Goal: Transaction & Acquisition: Download file/media

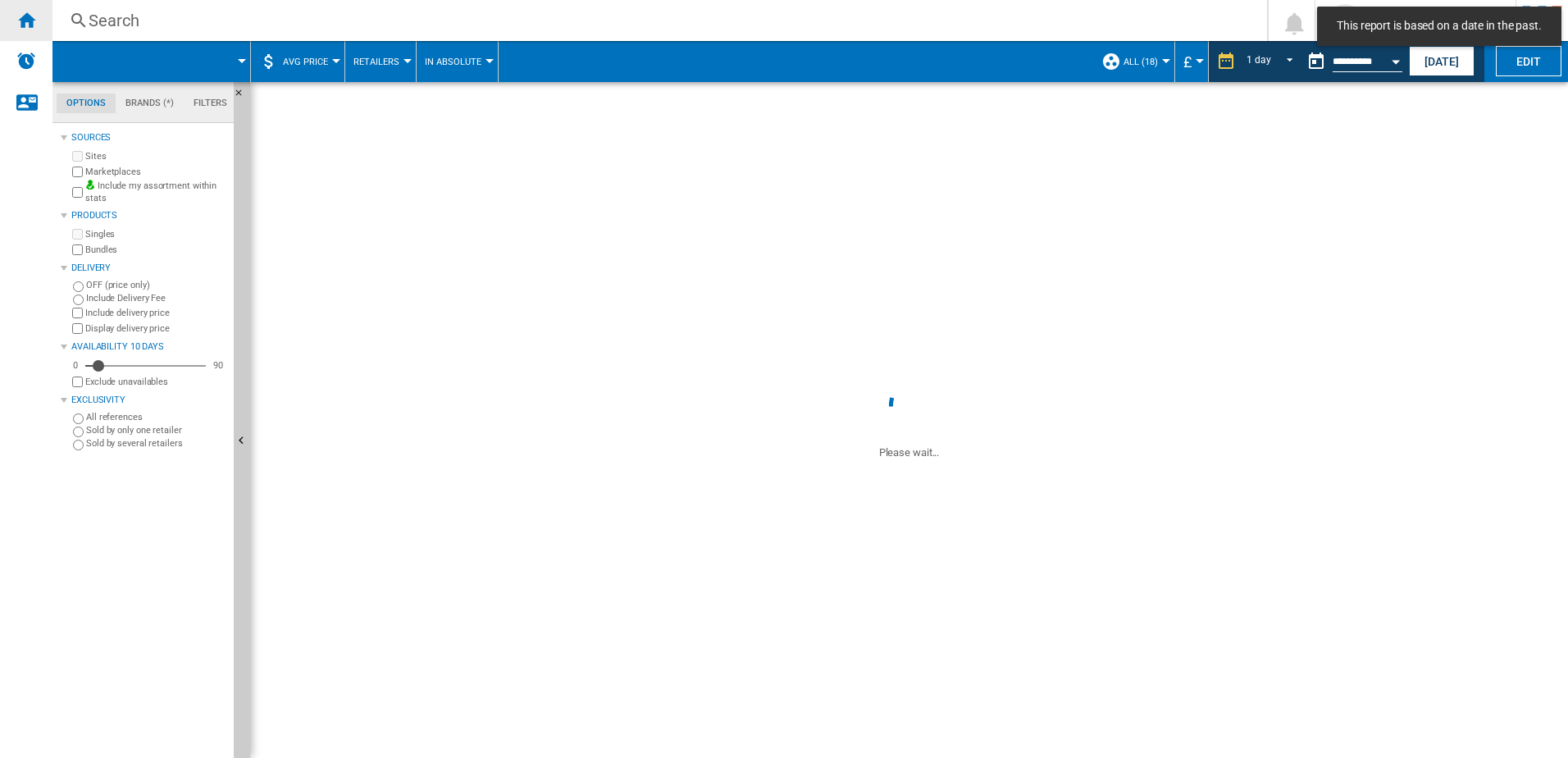
click at [48, 30] on div "Home" at bounding box center [26, 20] width 52 height 41
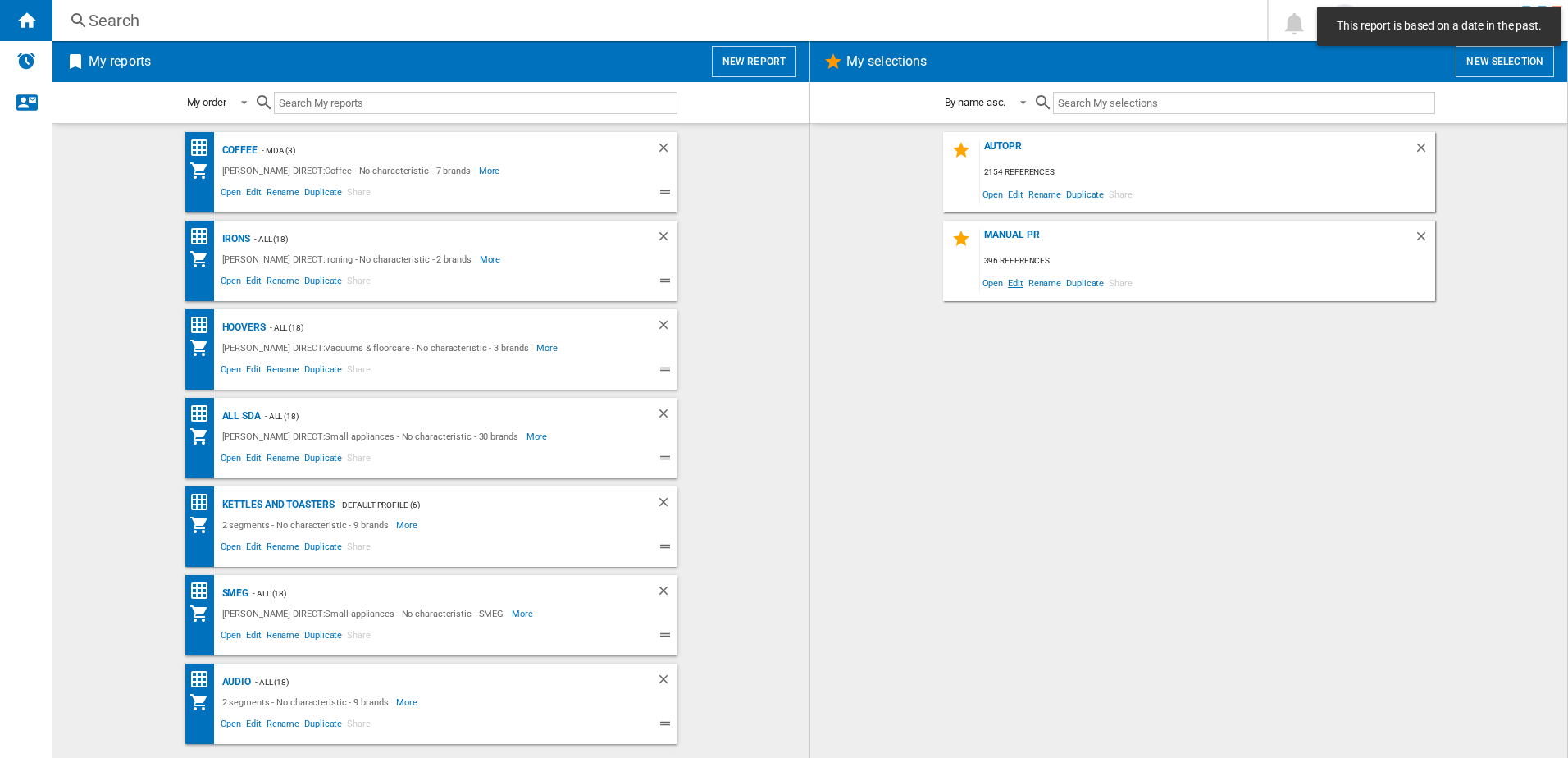
click at [1019, 289] on span "Edit" at bounding box center [1015, 283] width 20 height 22
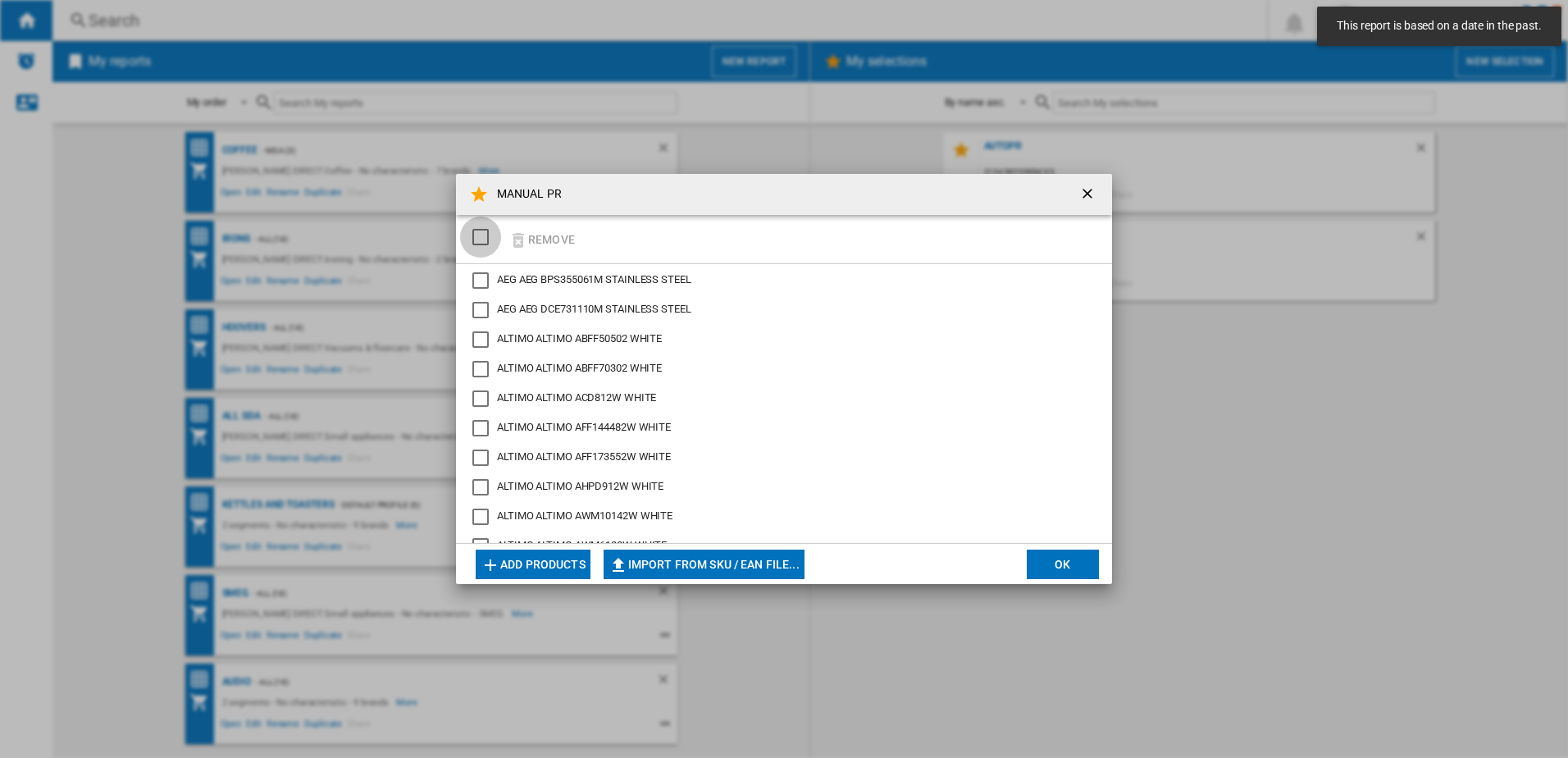
click at [473, 238] on div "SELECTIONS.EDITION_POPUP.SELECT_DESELECT" at bounding box center [481, 237] width 16 height 16
click at [479, 238] on div "SELECTIONS.EDITION_POPUP.SELECT_DESELECT" at bounding box center [481, 237] width 16 height 16
click at [473, 239] on div "SELECTIONS.EDITION_POPUP.SELECT_DESELECT" at bounding box center [481, 237] width 16 height 16
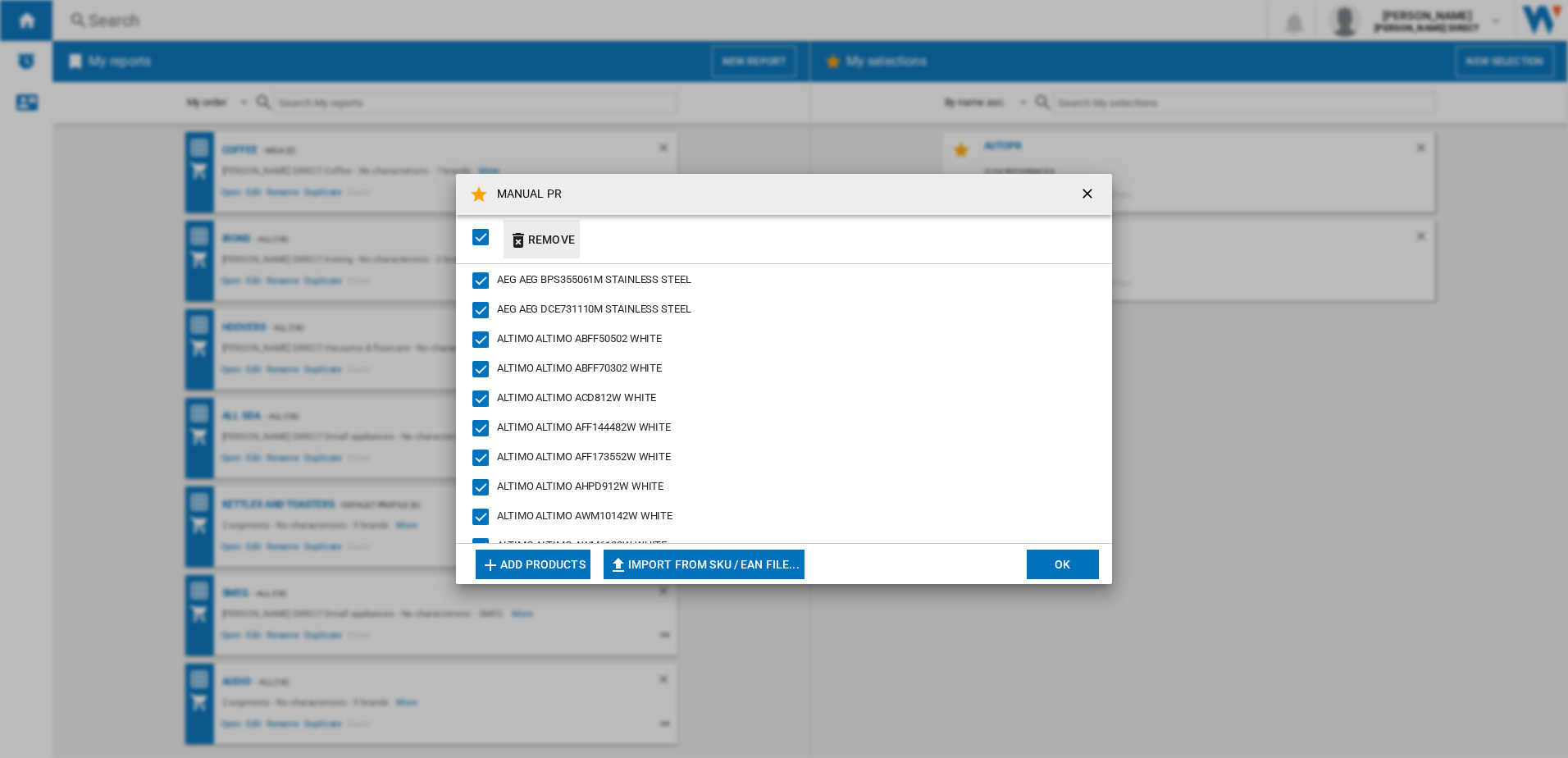
click at [552, 242] on button "Remove" at bounding box center [542, 238] width 76 height 38
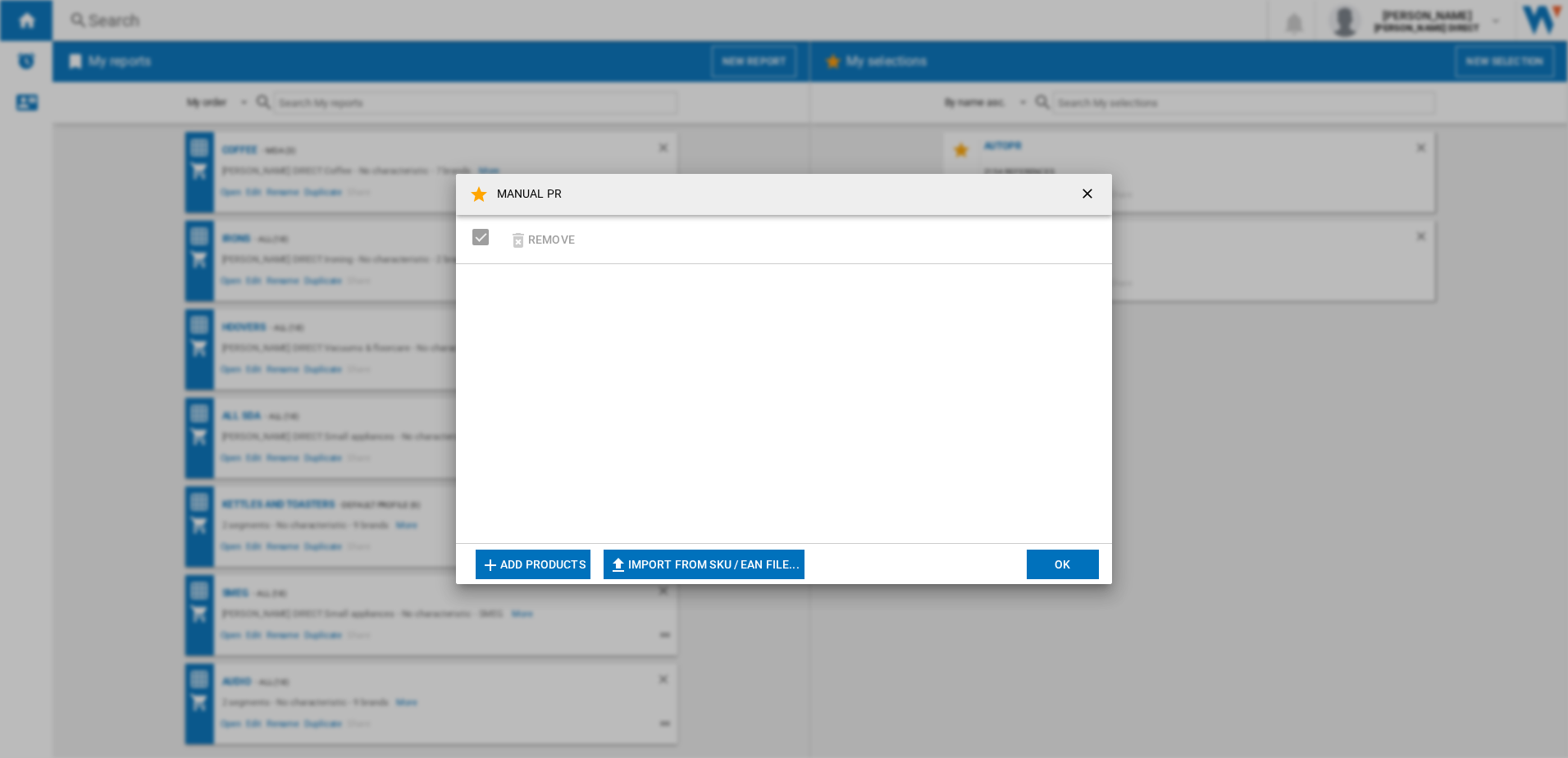
click at [750, 563] on button "Import from SKU / EAN file..." at bounding box center [704, 563] width 201 height 29
type input "**********"
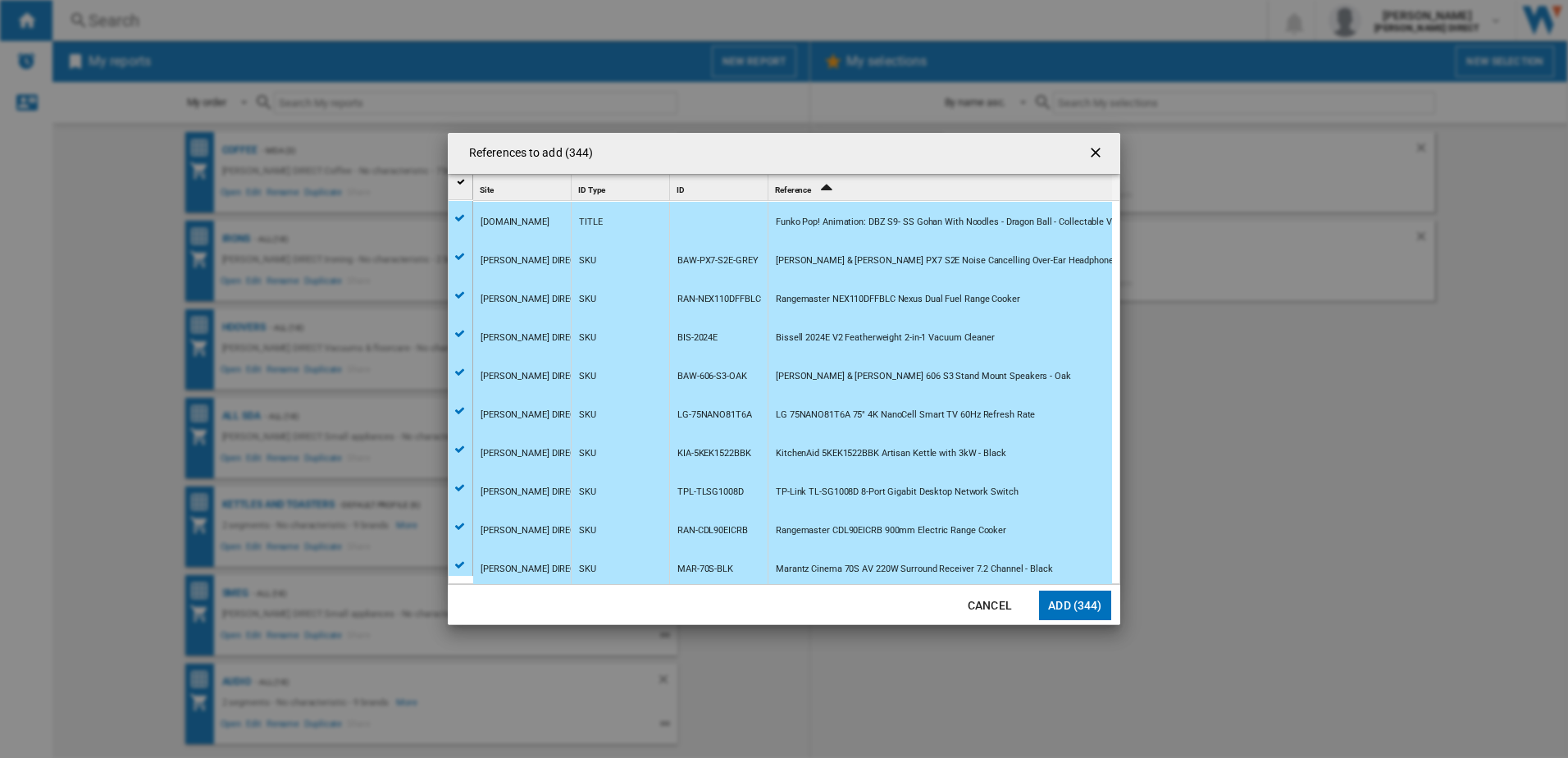
click at [1086, 611] on button "Add (344)" at bounding box center [1074, 605] width 72 height 29
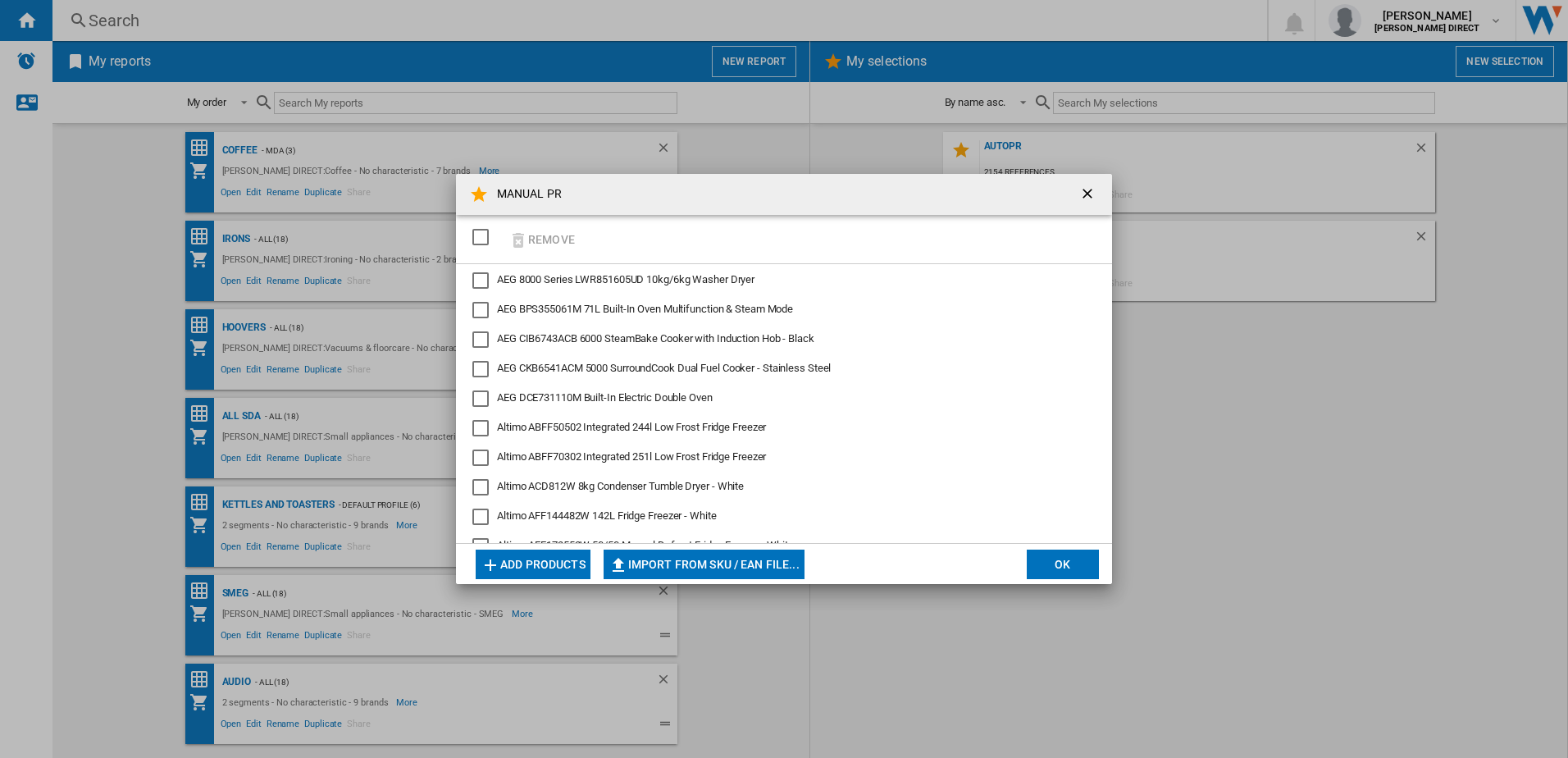
click at [1076, 572] on button "OK" at bounding box center [1063, 563] width 72 height 29
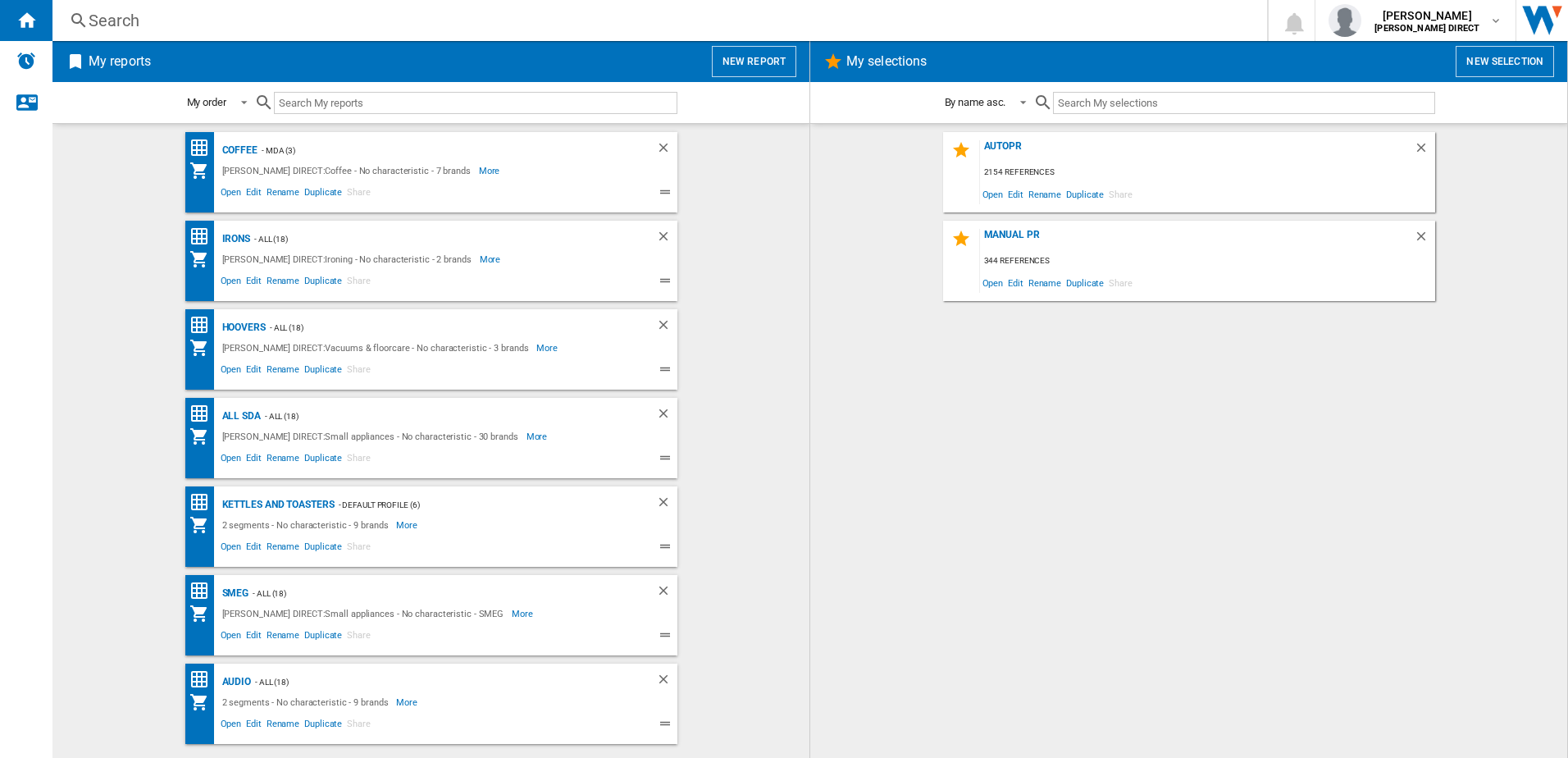
click at [1026, 228] on div "MANUAL PR 344 references Open Edit Rename Duplicate Share" at bounding box center [1189, 260] width 492 height 80
click at [1019, 233] on div "MANUAL PR" at bounding box center [1197, 240] width 434 height 22
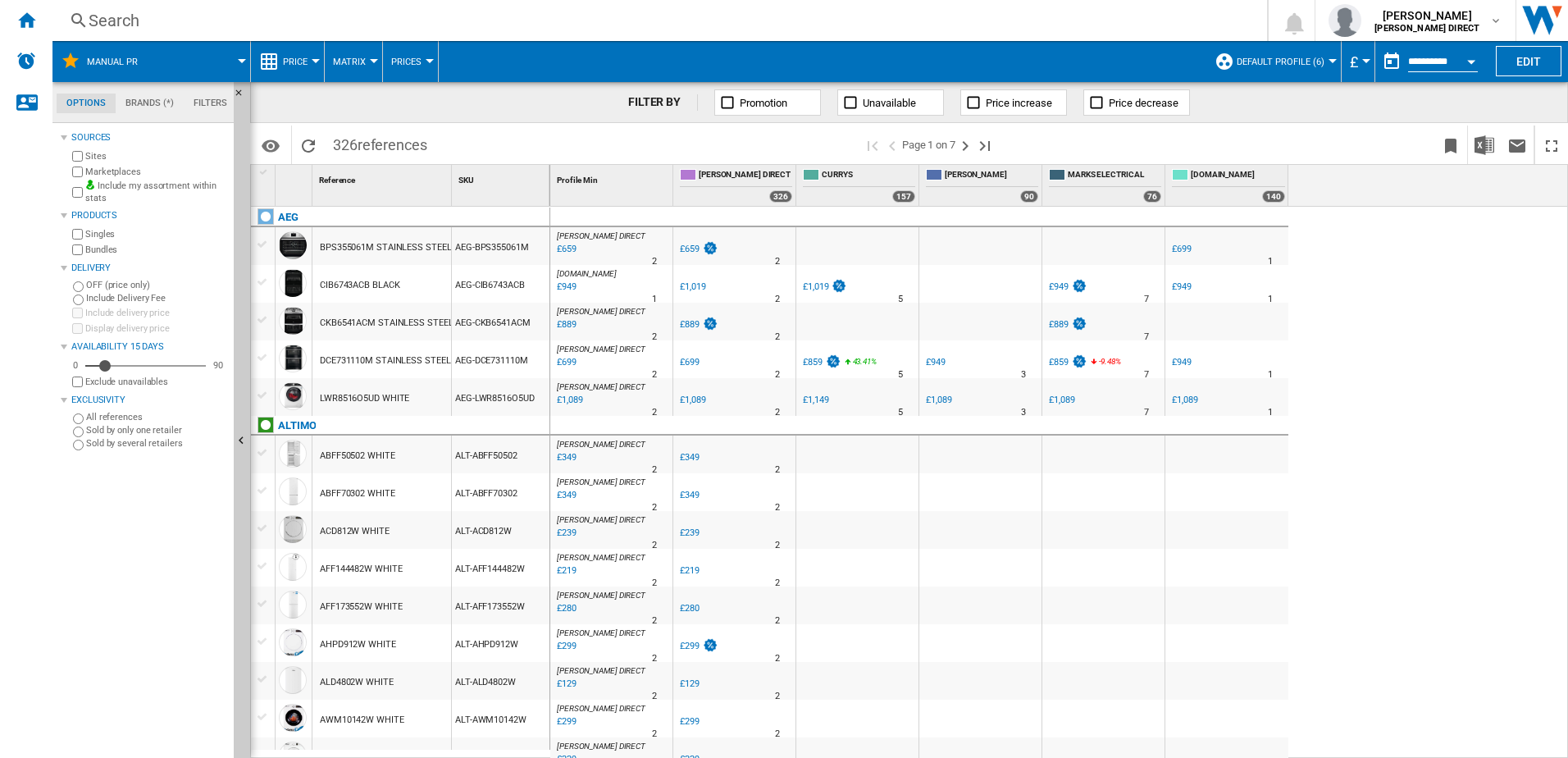
click at [356, 69] on button "Matrix" at bounding box center [354, 61] width 41 height 41
click at [361, 147] on span "Ranking" at bounding box center [359, 140] width 44 height 15
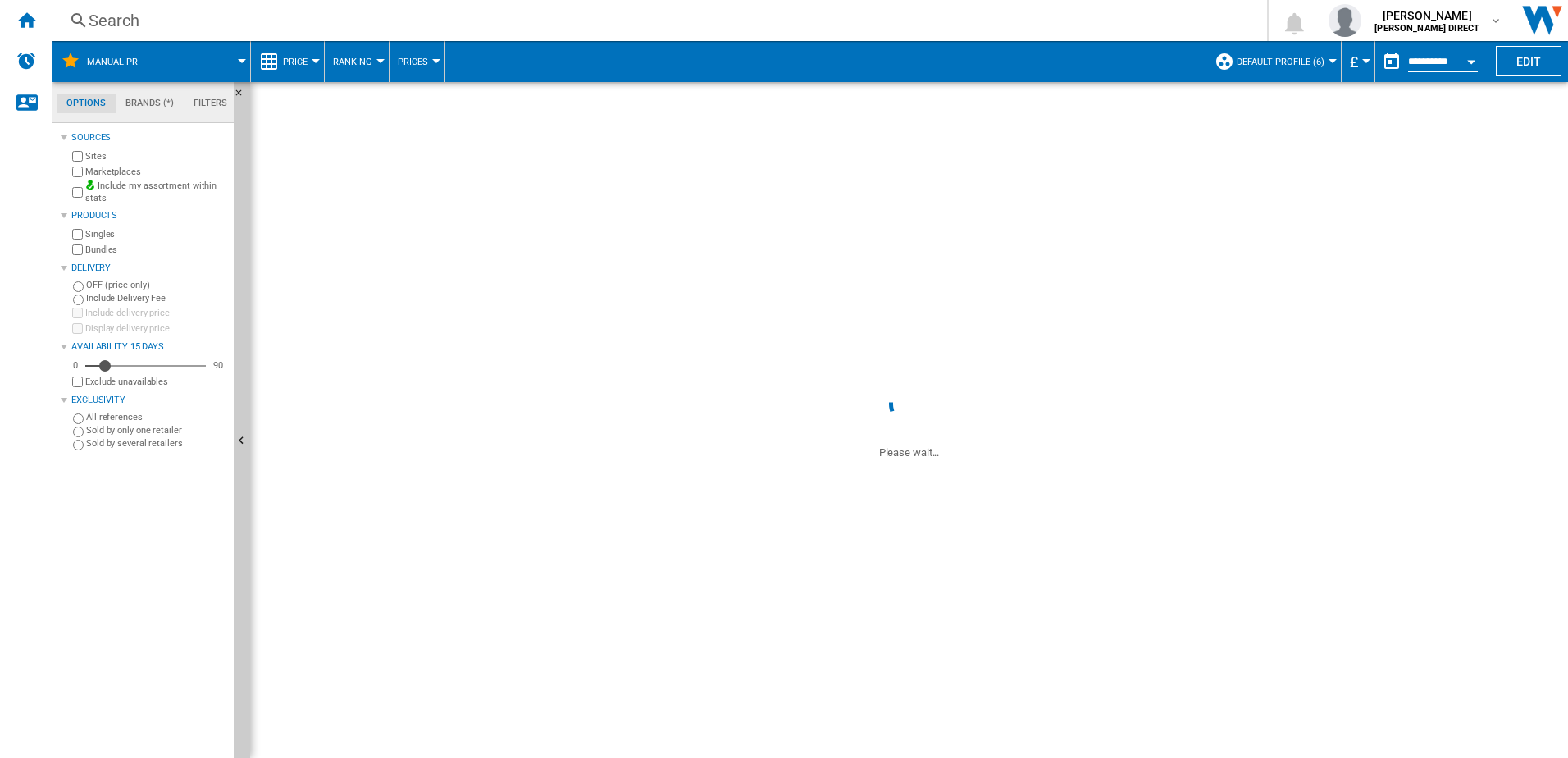
click at [1282, 64] on span "Default profile (6)" at bounding box center [1280, 62] width 88 height 11
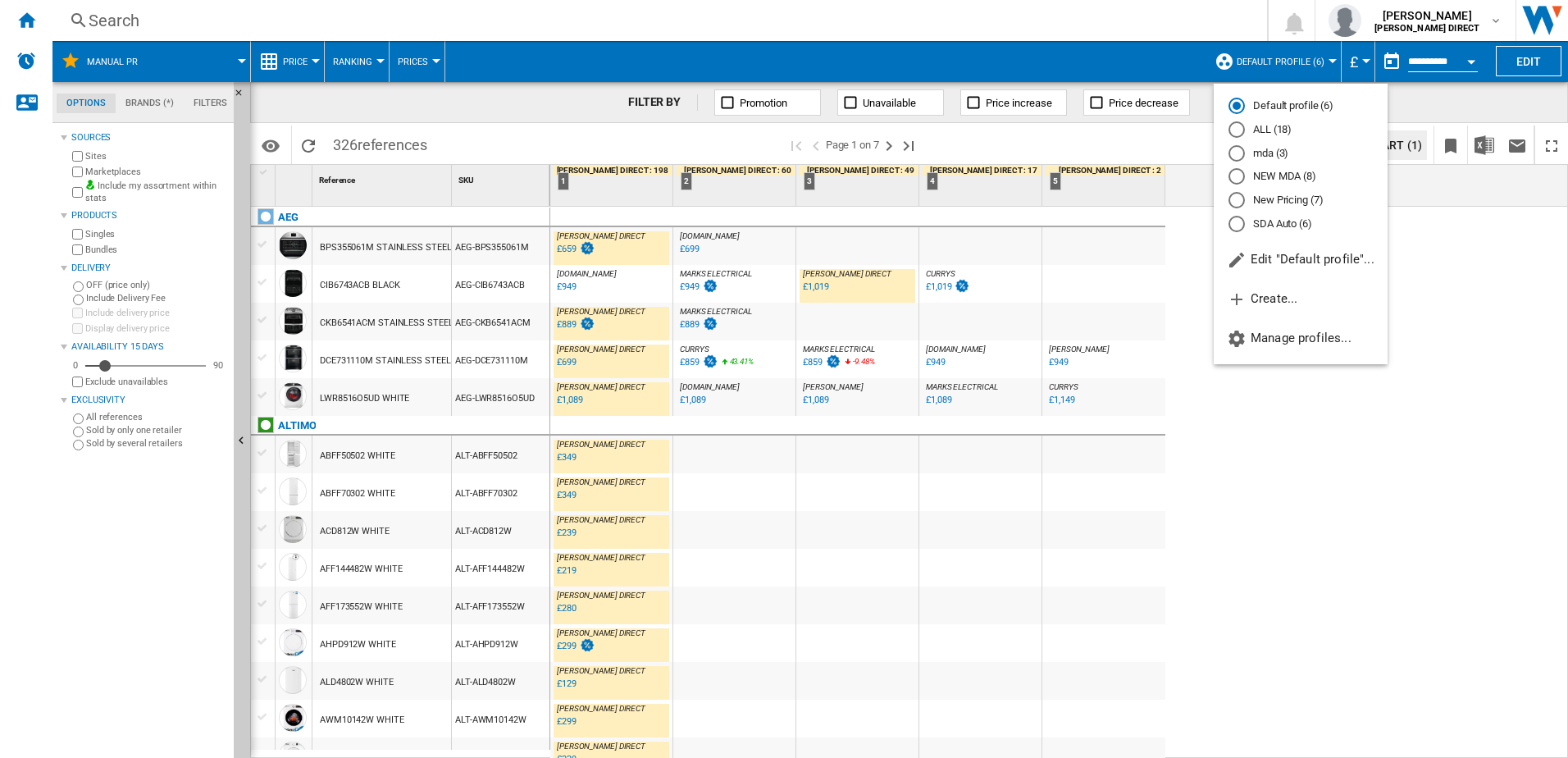
click at [1301, 196] on md-radio-button "New Pricing (7)" at bounding box center [1301, 201] width 144 height 16
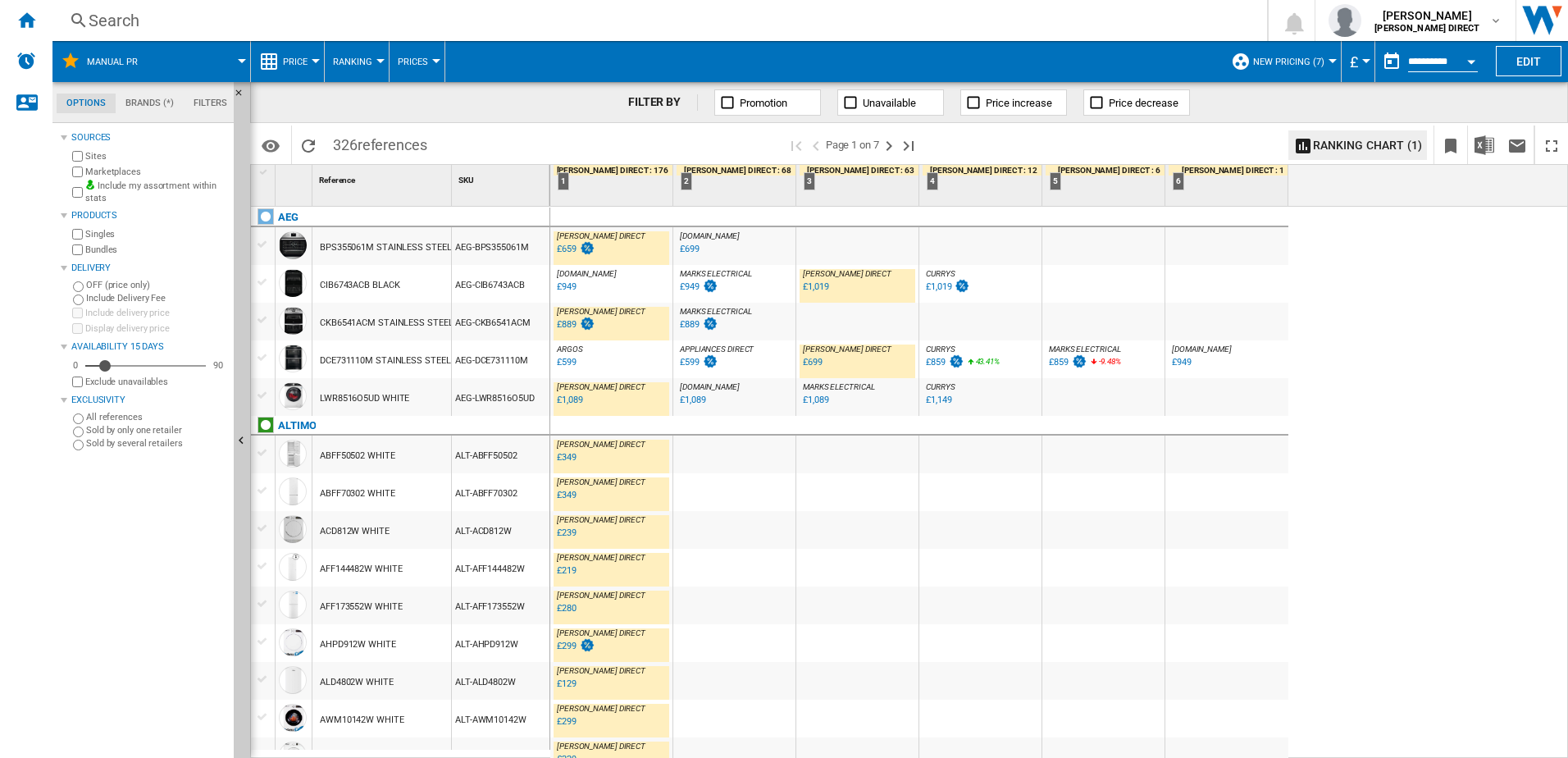
click at [112, 255] on label "Bundles" at bounding box center [156, 250] width 142 height 12
click at [115, 177] on label "Marketplaces" at bounding box center [156, 172] width 142 height 12
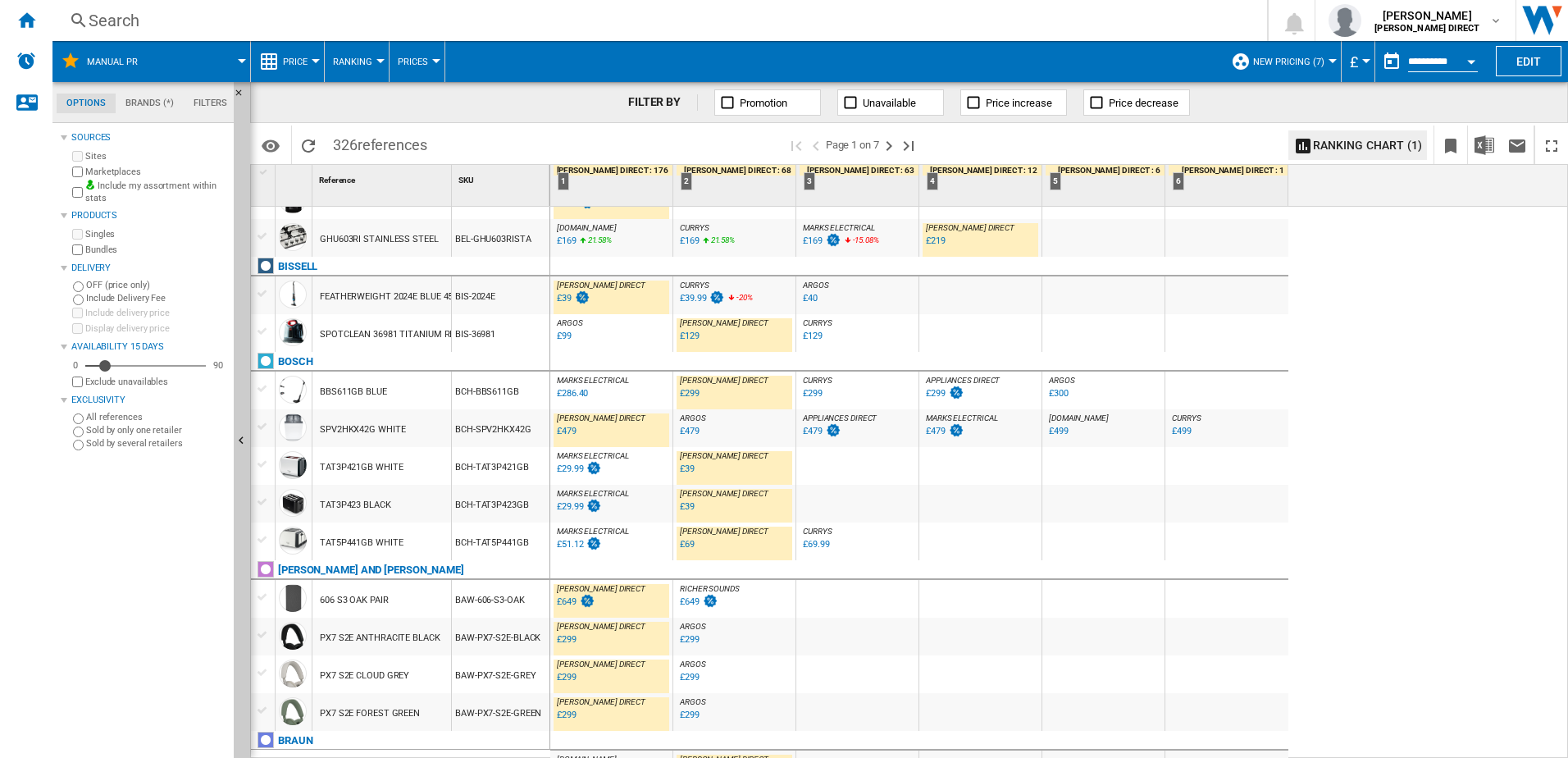
scroll to position [1475, 0]
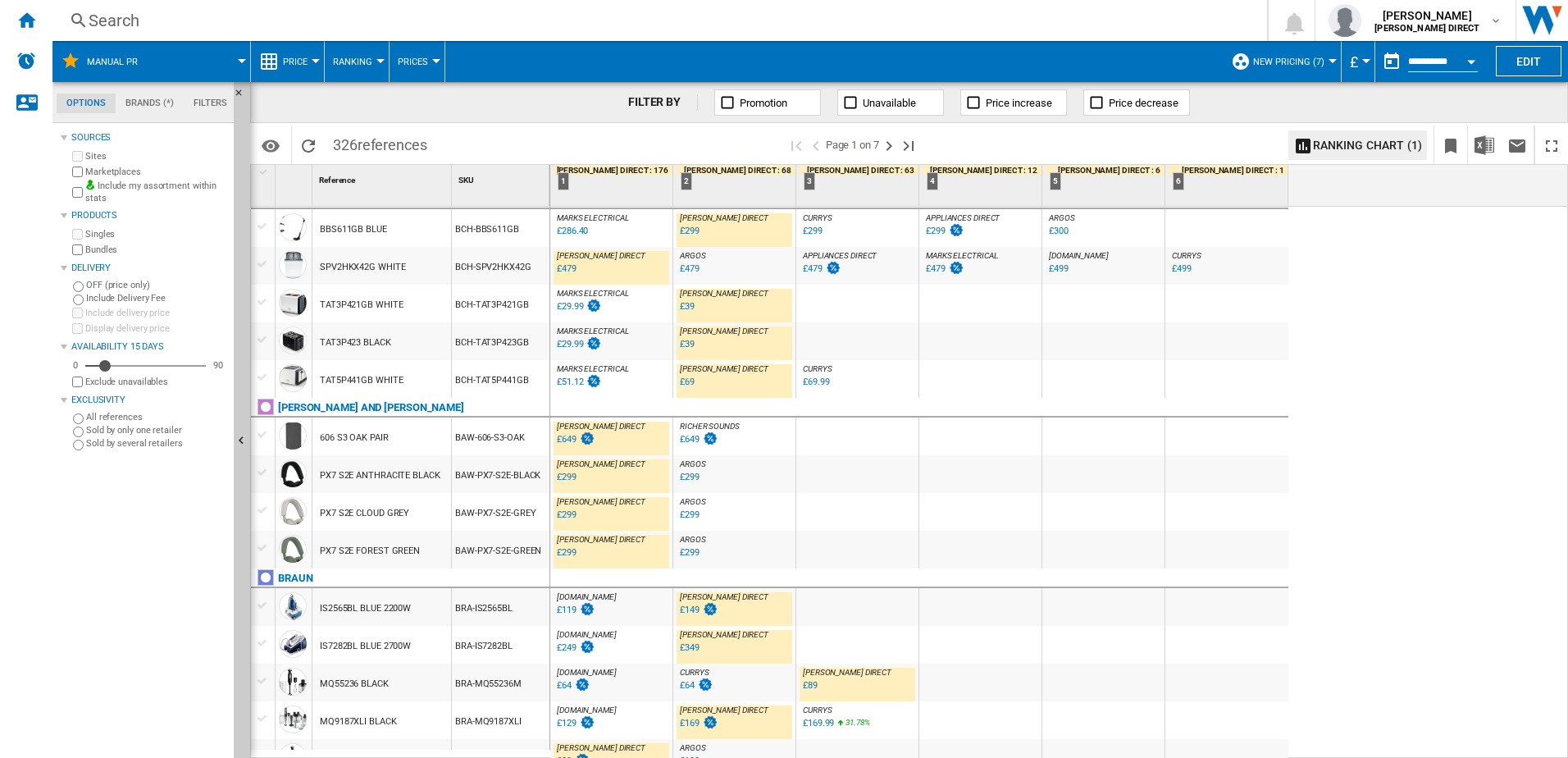
click at [633, 636] on div "[DOMAIN_NAME] : AO" at bounding box center [611, 634] width 115 height 10
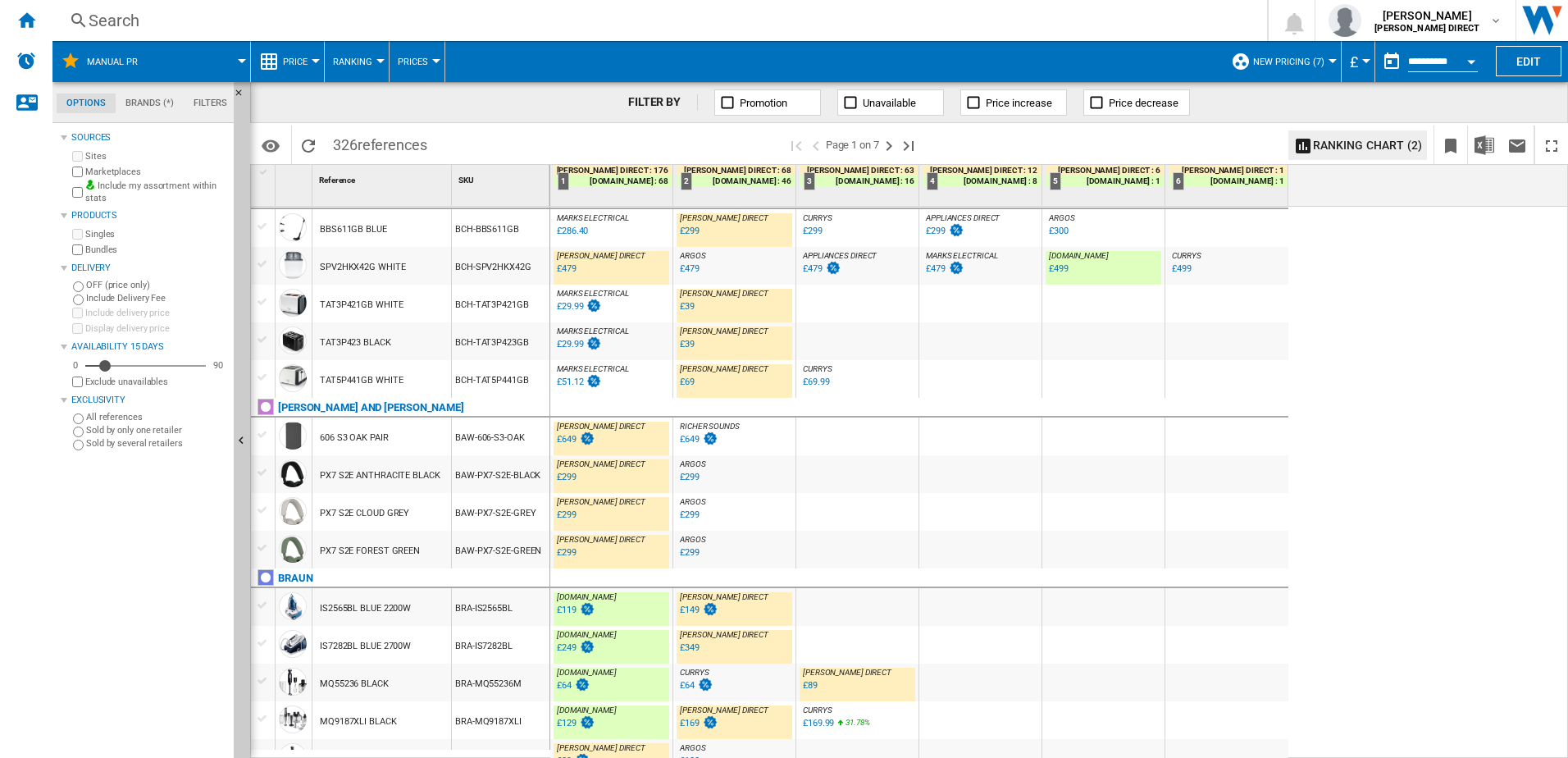
click at [631, 399] on div at bounding box center [611, 408] width 123 height 20
click at [633, 372] on div "MARKS ELECTRICAL : MARKS ELECTRICAL" at bounding box center [611, 369] width 115 height 10
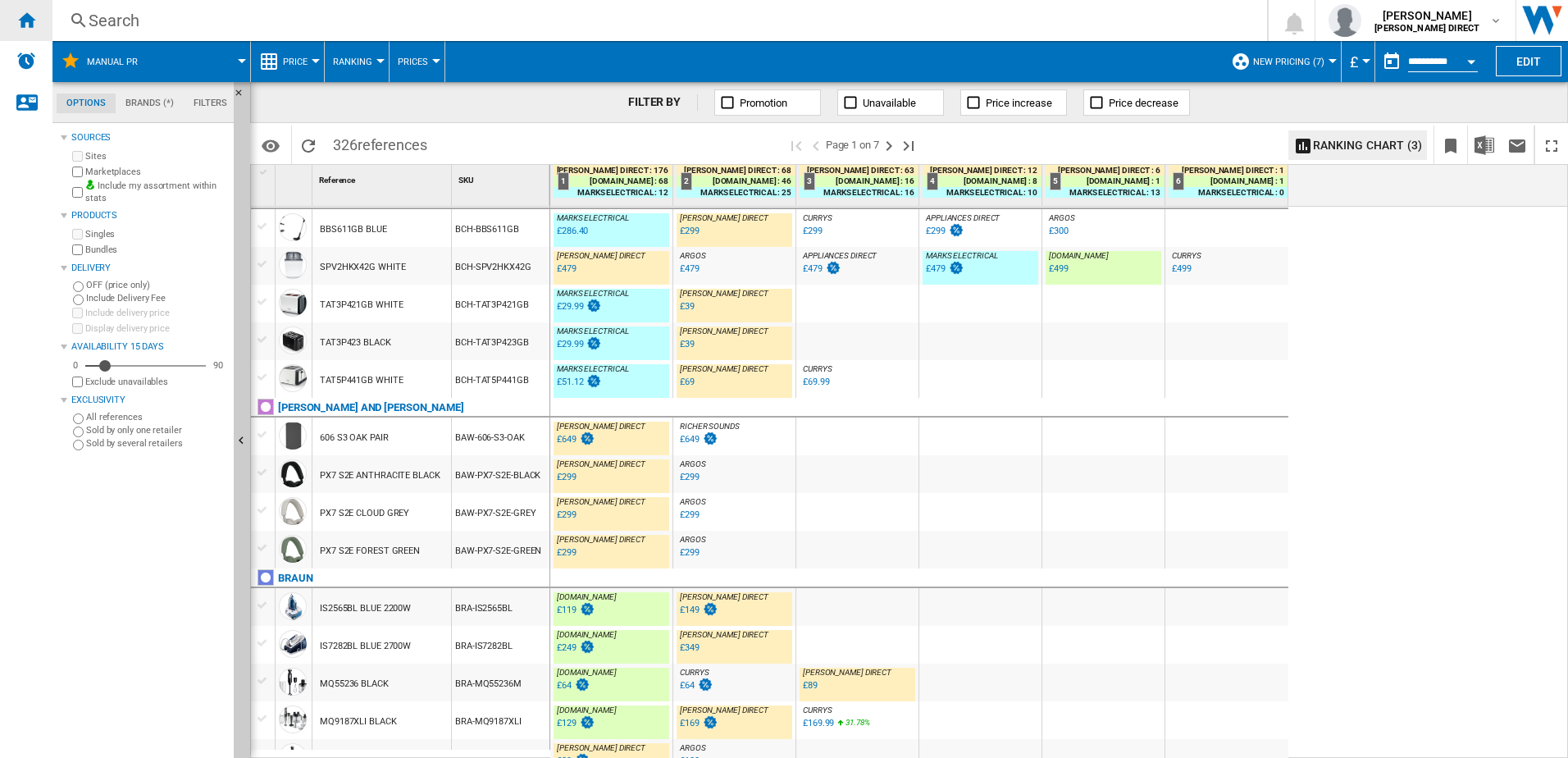
click at [27, 19] on ng-md-icon "Home" at bounding box center [26, 20] width 20 height 20
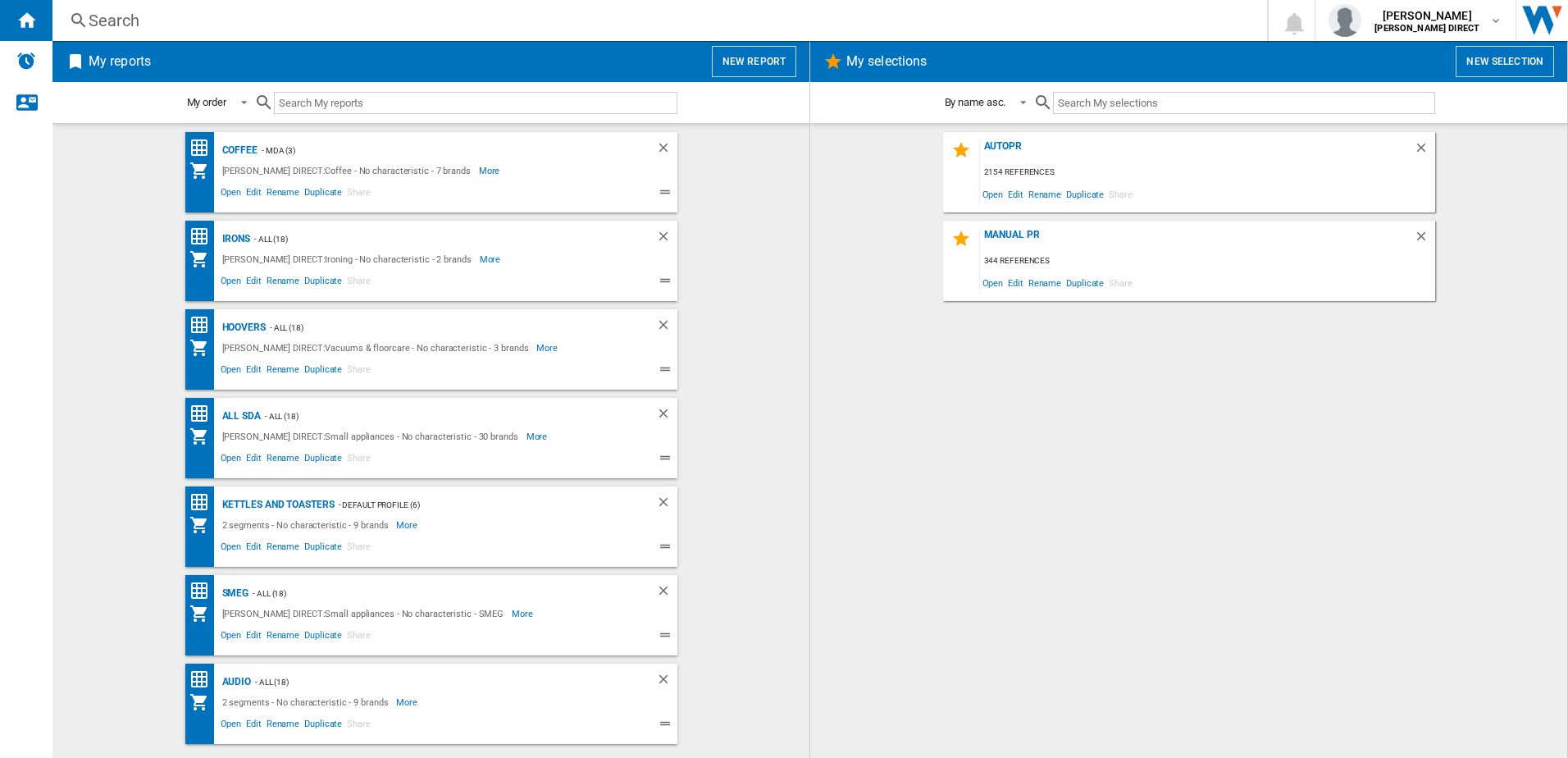
click at [1028, 455] on div "AUTOPR 2154 references Open Edit Rename Duplicate Share MANUAL PR 344 reference…" at bounding box center [1188, 441] width 724 height 618
drag, startPoint x: 999, startPoint y: 144, endPoint x: 937, endPoint y: 730, distance: 589.3
click at [999, 144] on div "AUTOPR" at bounding box center [1197, 151] width 434 height 22
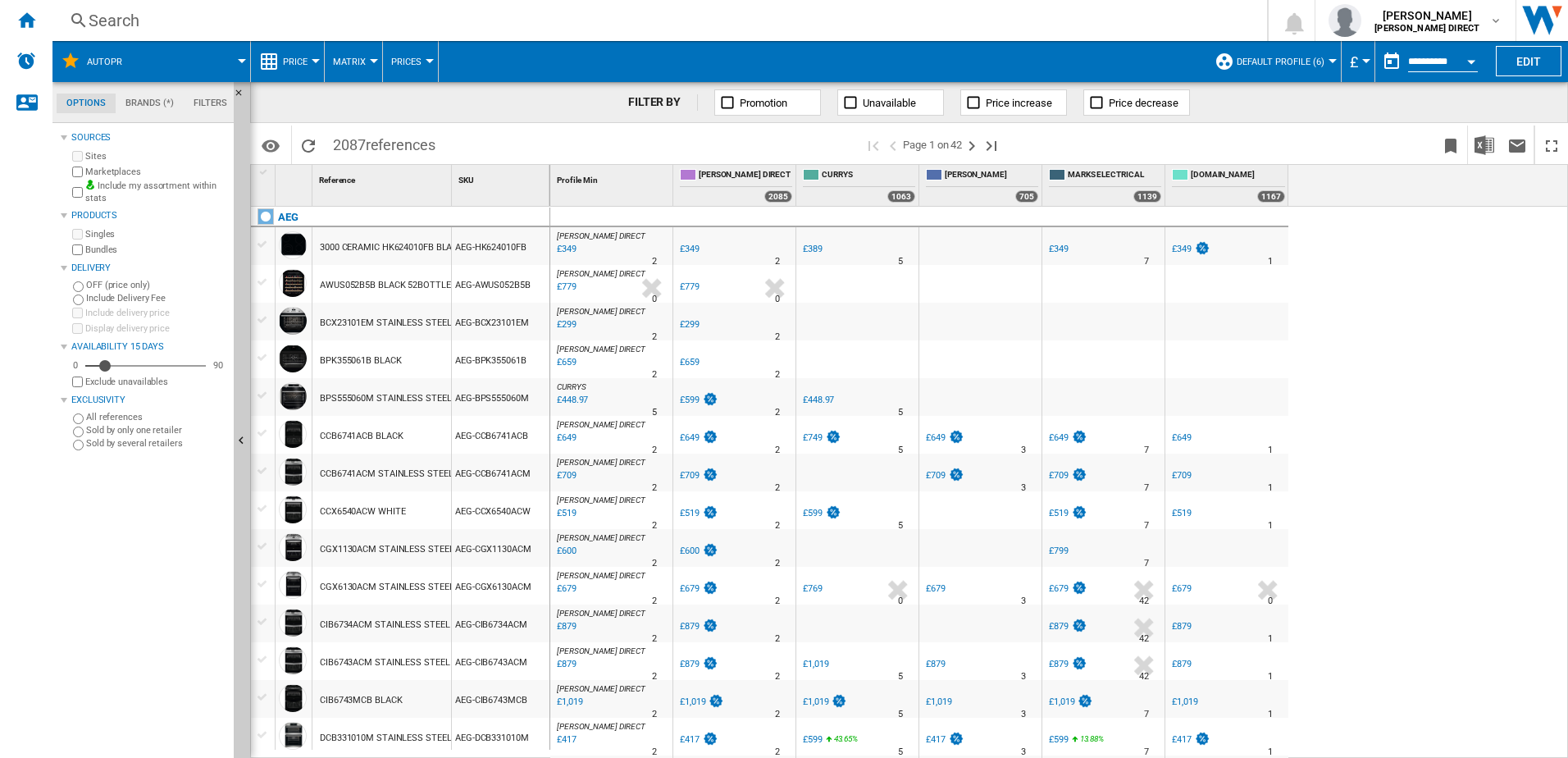
click at [1283, 69] on button "Default profile (6)" at bounding box center [1285, 61] width 96 height 41
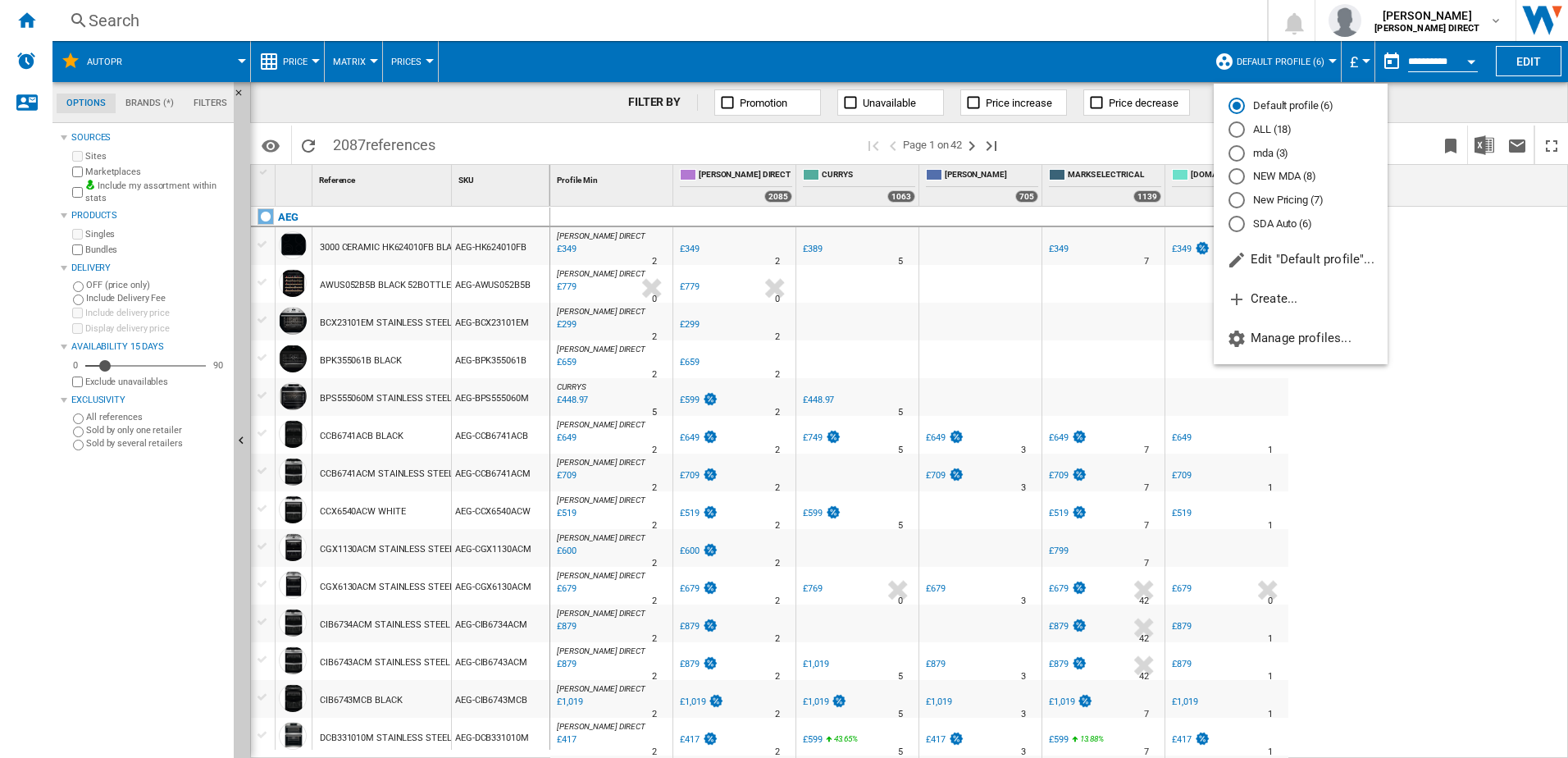
click at [1295, 202] on md-radio-button "New Pricing (7)" at bounding box center [1301, 201] width 144 height 16
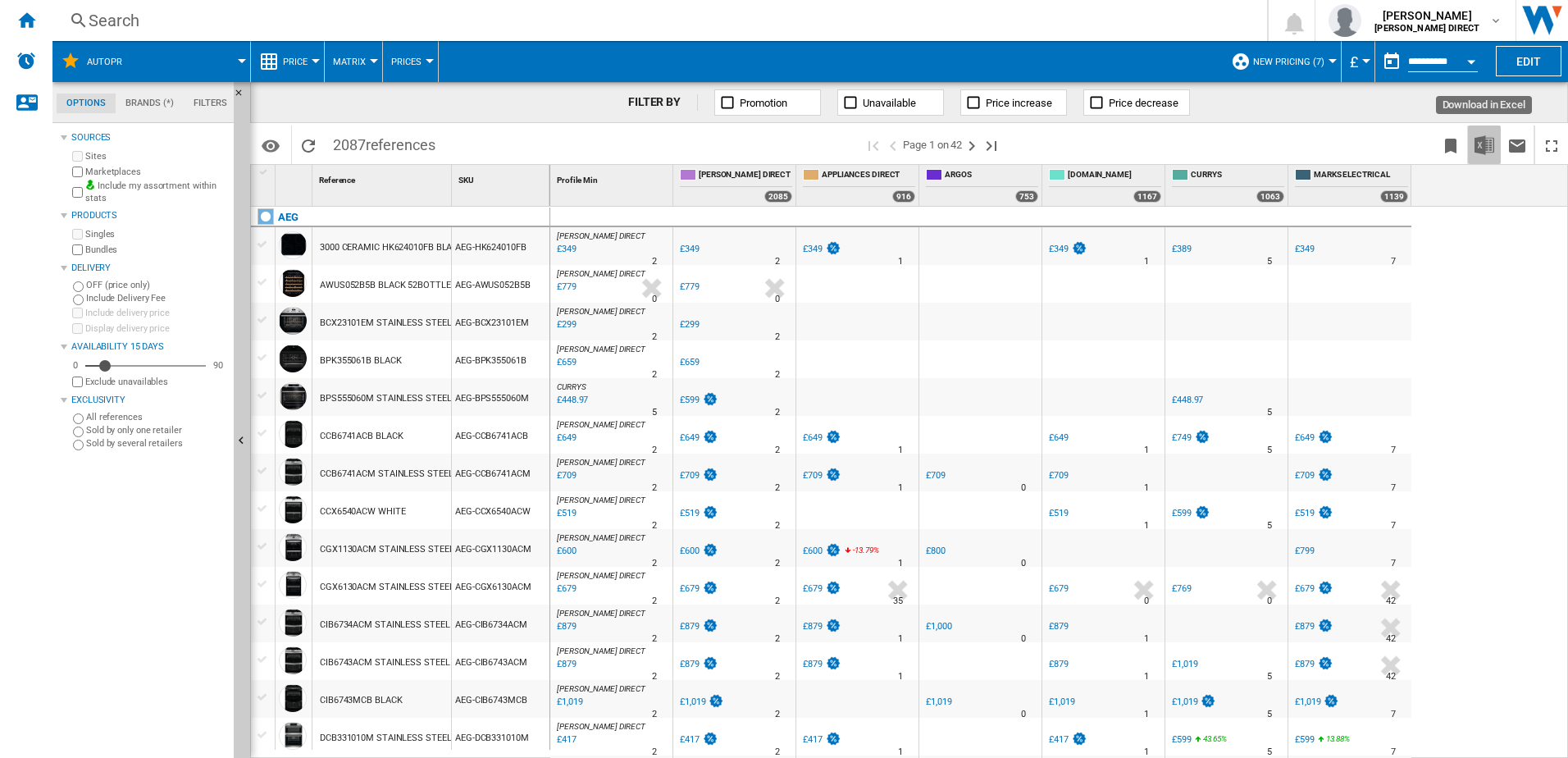
click at [1500, 149] on button "Download in Excel" at bounding box center [1484, 144] width 33 height 38
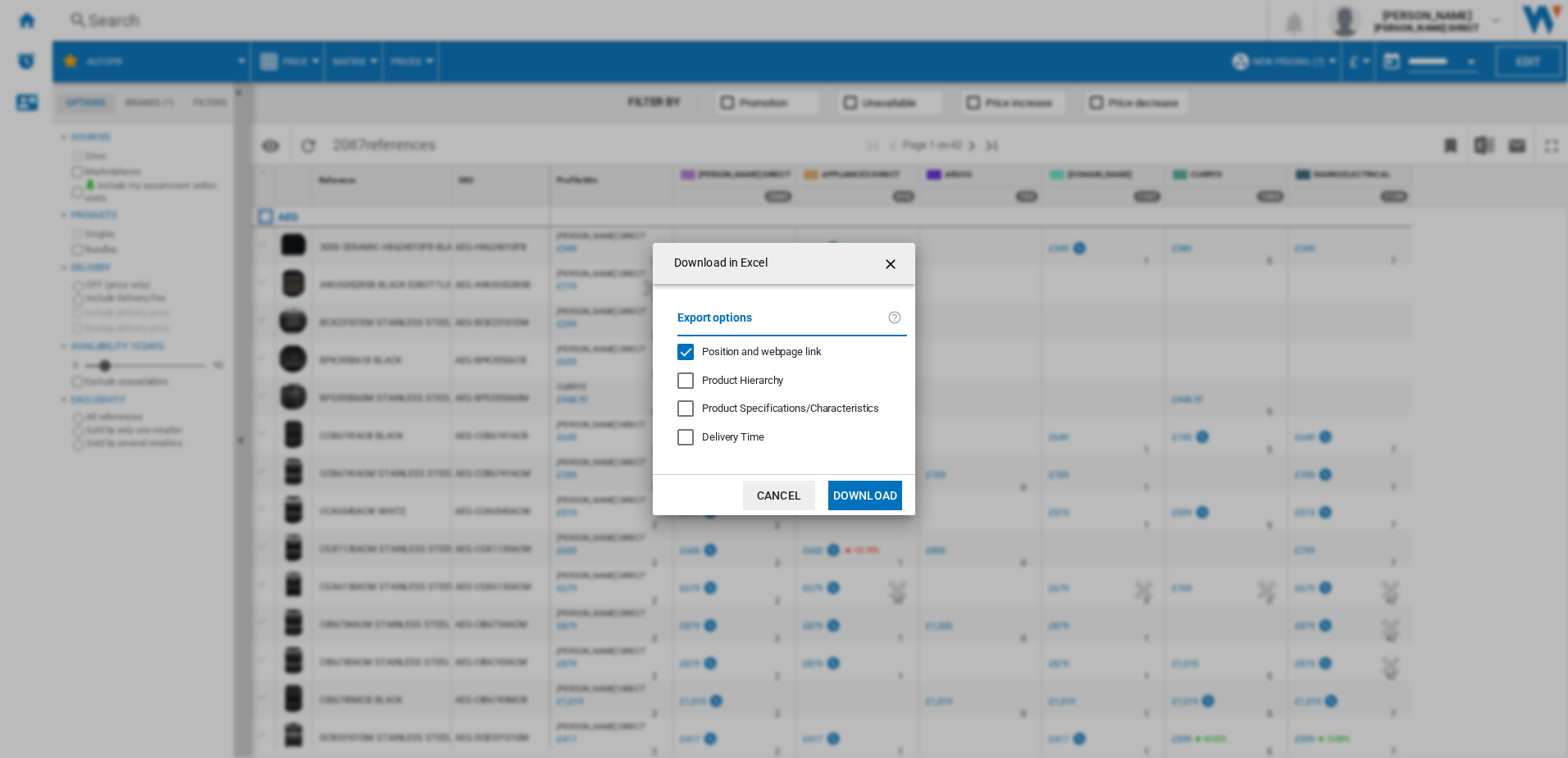
click at [722, 355] on span "Position and webpage link" at bounding box center [761, 352] width 120 height 12
click at [858, 497] on button "Download" at bounding box center [864, 495] width 74 height 29
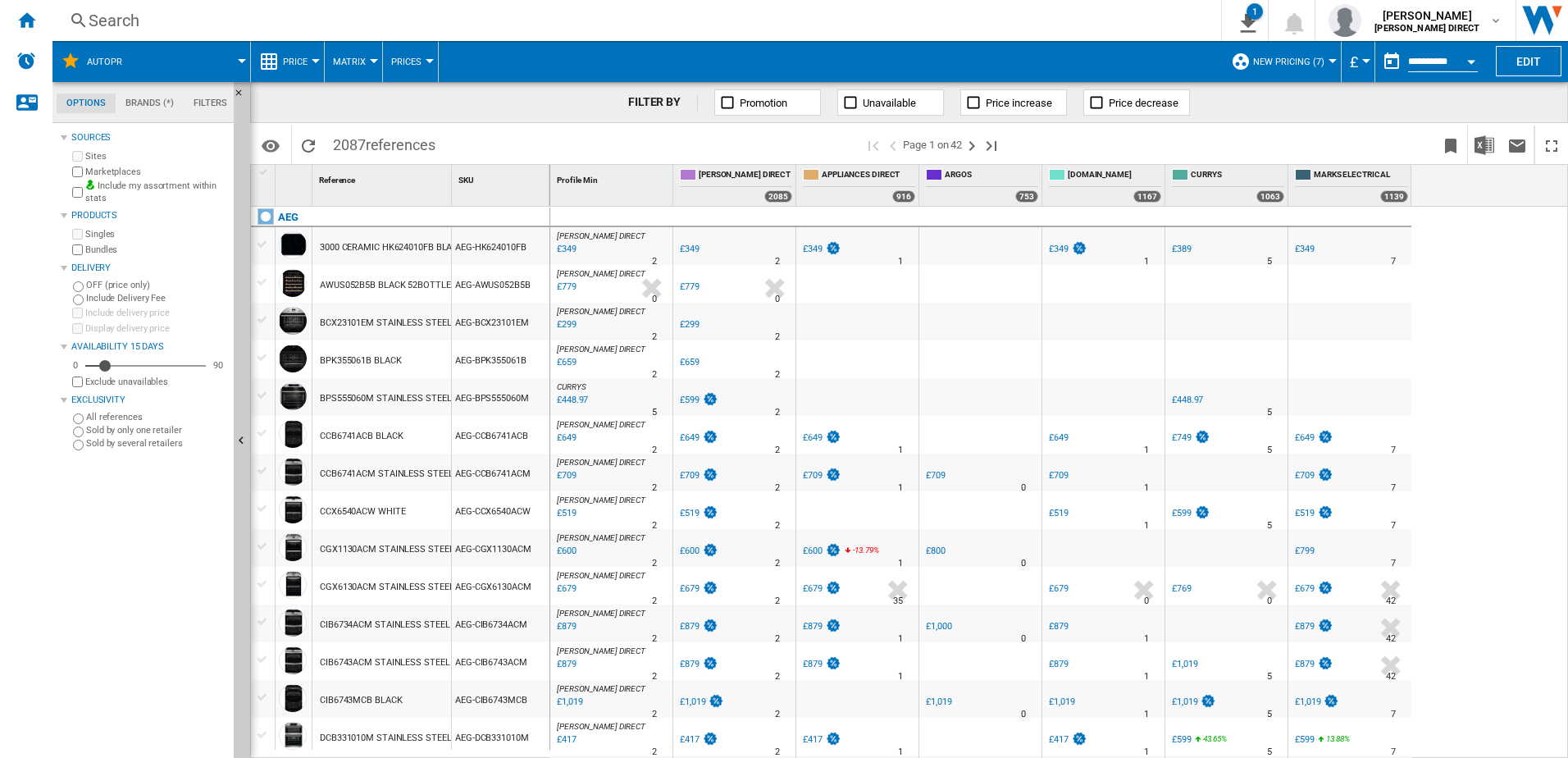
drag, startPoint x: 314, startPoint y: 195, endPoint x: 343, endPoint y: 155, distance: 49.4
click at [314, 195] on div "Reference 1" at bounding box center [382, 186] width 139 height 41
click at [30, 31] on div "Home" at bounding box center [26, 20] width 52 height 41
